Goal: Task Accomplishment & Management: Use online tool/utility

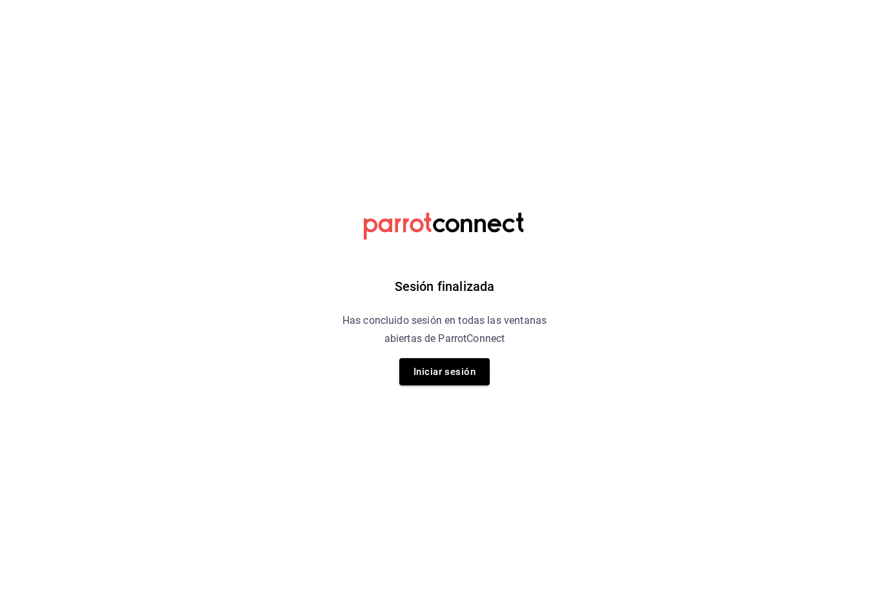
click at [467, 374] on button "Iniciar sesión" at bounding box center [444, 371] width 90 height 27
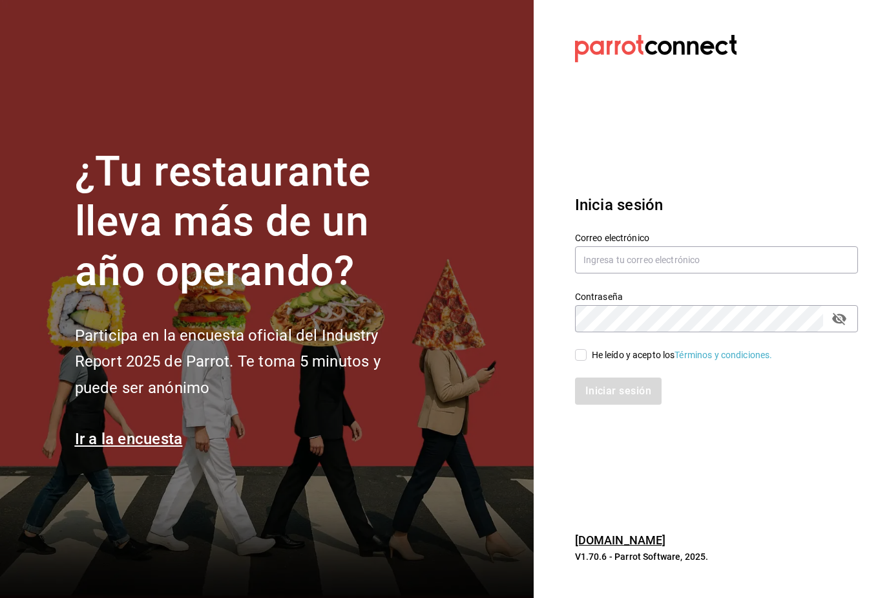
click at [575, 361] on input "He leído y acepto los Términos y condiciones." at bounding box center [581, 355] width 12 height 12
checkbox input "true"
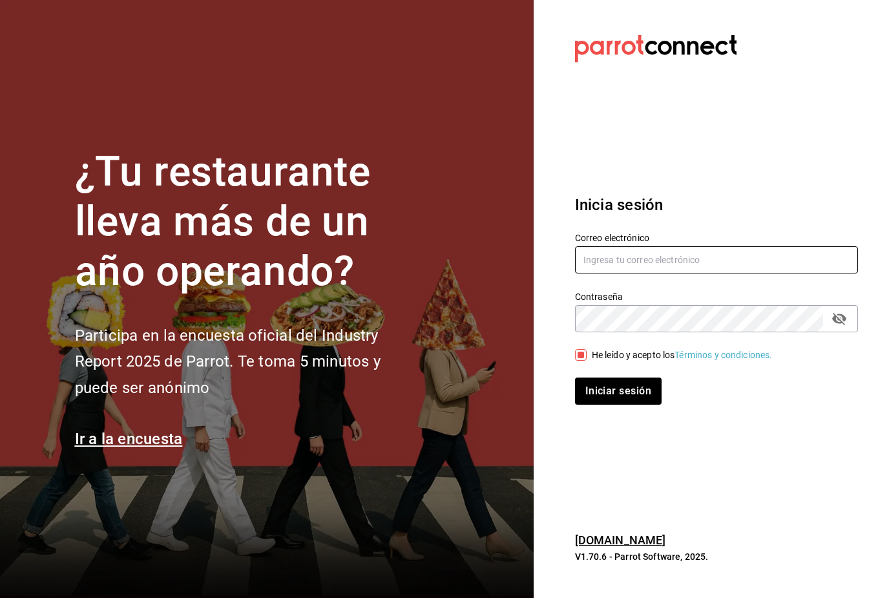
click at [668, 273] on input "text" at bounding box center [716, 259] width 283 height 27
type input "jeduardo.quiroz.torres@gmail.com"
click at [618, 405] on button "Iniciar sesión" at bounding box center [618, 390] width 87 height 27
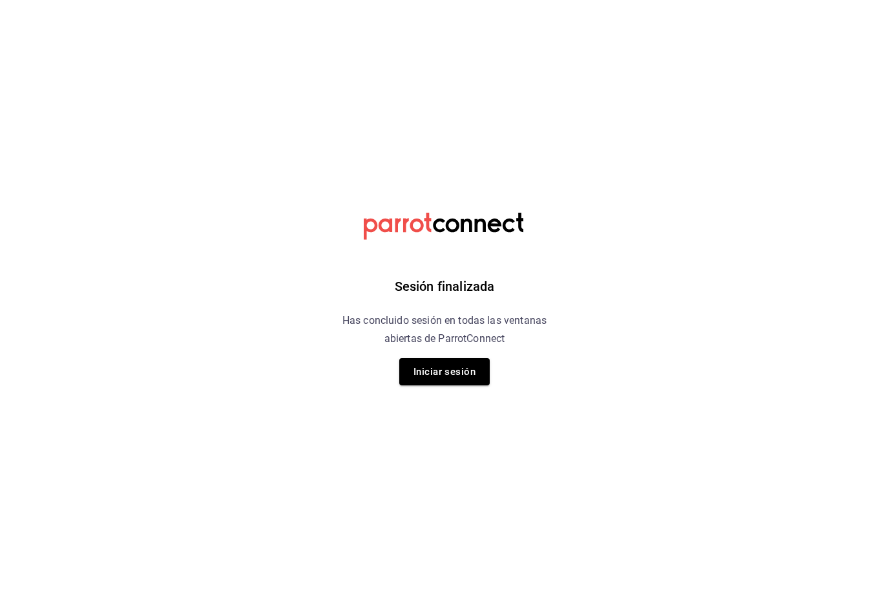
click at [447, 372] on button "Iniciar sesión" at bounding box center [444, 371] width 90 height 27
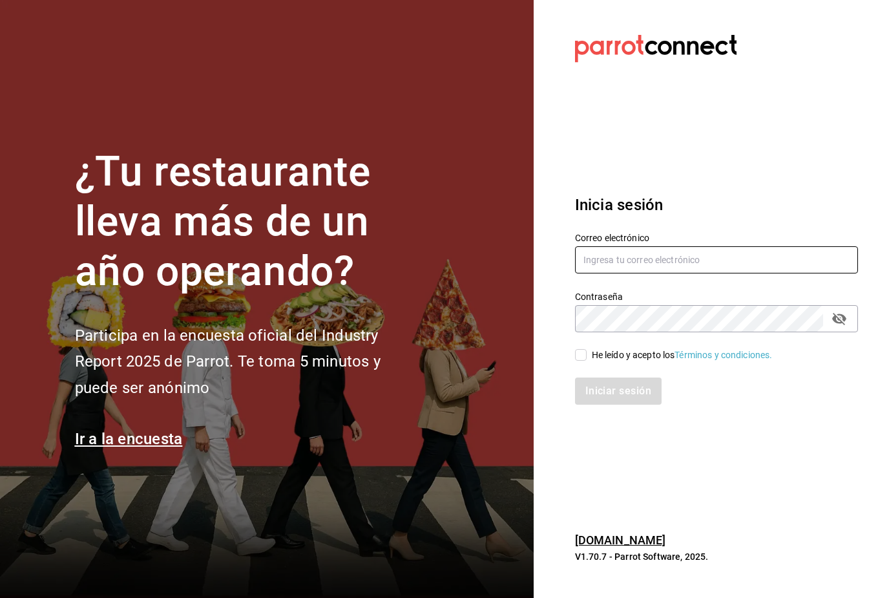
click at [744, 273] on input "text" at bounding box center [716, 259] width 283 height 27
type input "[EMAIL_ADDRESS][PERSON_NAME][PERSON_NAME][DOMAIN_NAME]"
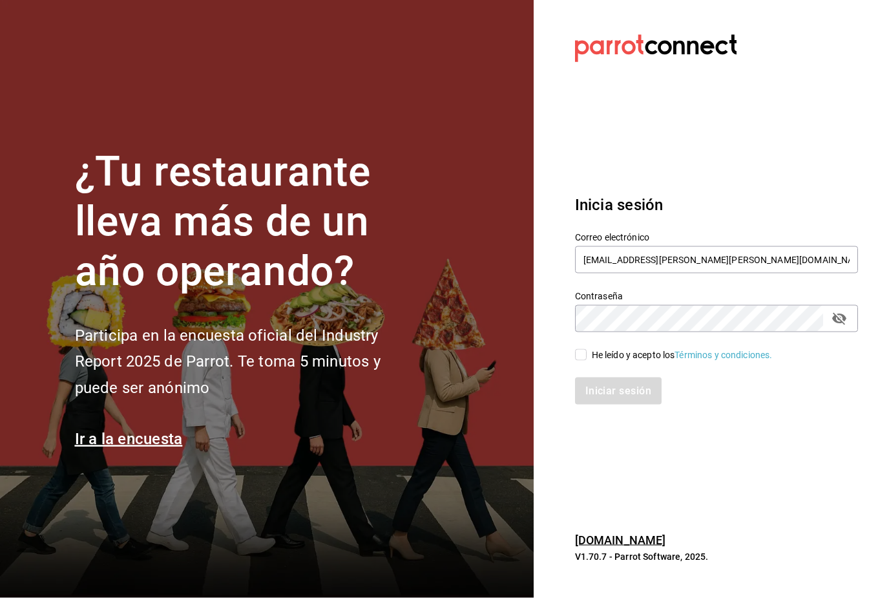
scroll to position [1, 0]
click at [593, 362] on div "He leído y acepto los Términos y condiciones." at bounding box center [682, 355] width 181 height 14
click at [587, 361] on input "He leído y acepto los Términos y condiciones." at bounding box center [581, 355] width 12 height 12
checkbox input "true"
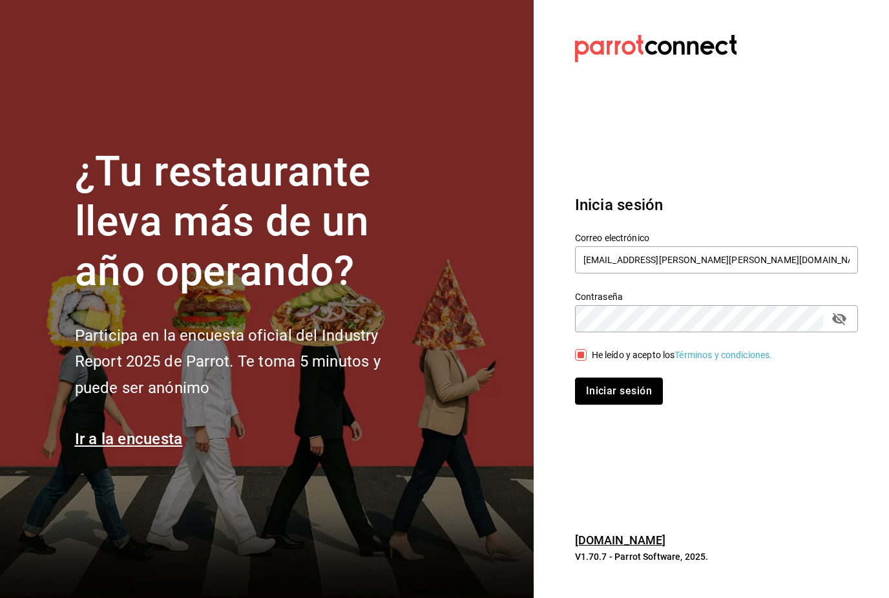
click at [629, 405] on button "Iniciar sesión" at bounding box center [619, 390] width 88 height 27
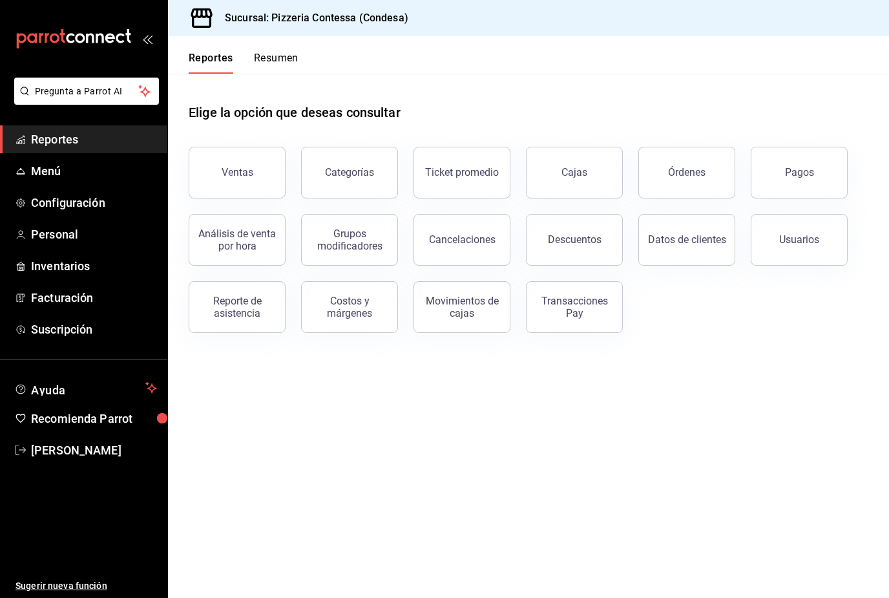
click at [262, 157] on button "Ventas" at bounding box center [237, 173] width 97 height 52
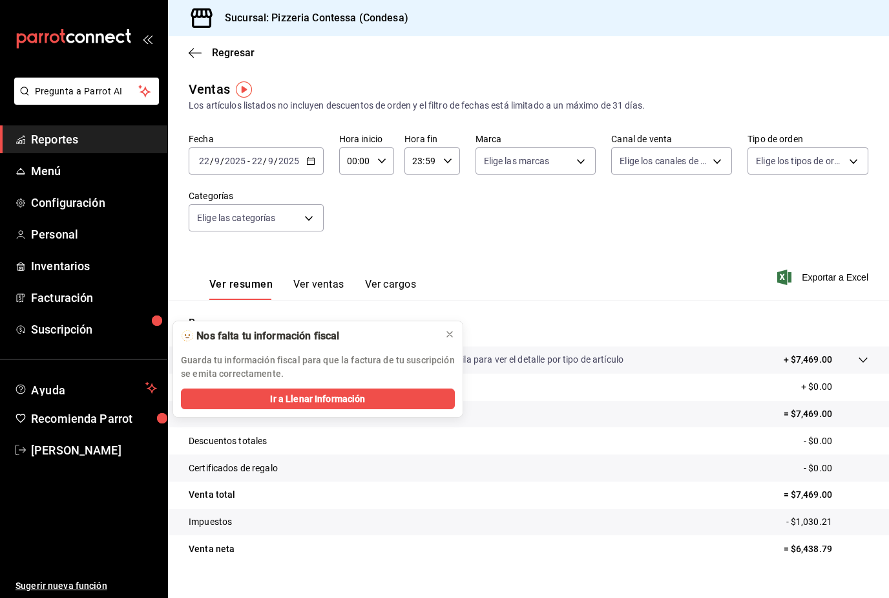
click at [449, 334] on icon at bounding box center [450, 334] width 10 height 10
